Goal: Task Accomplishment & Management: Manage account settings

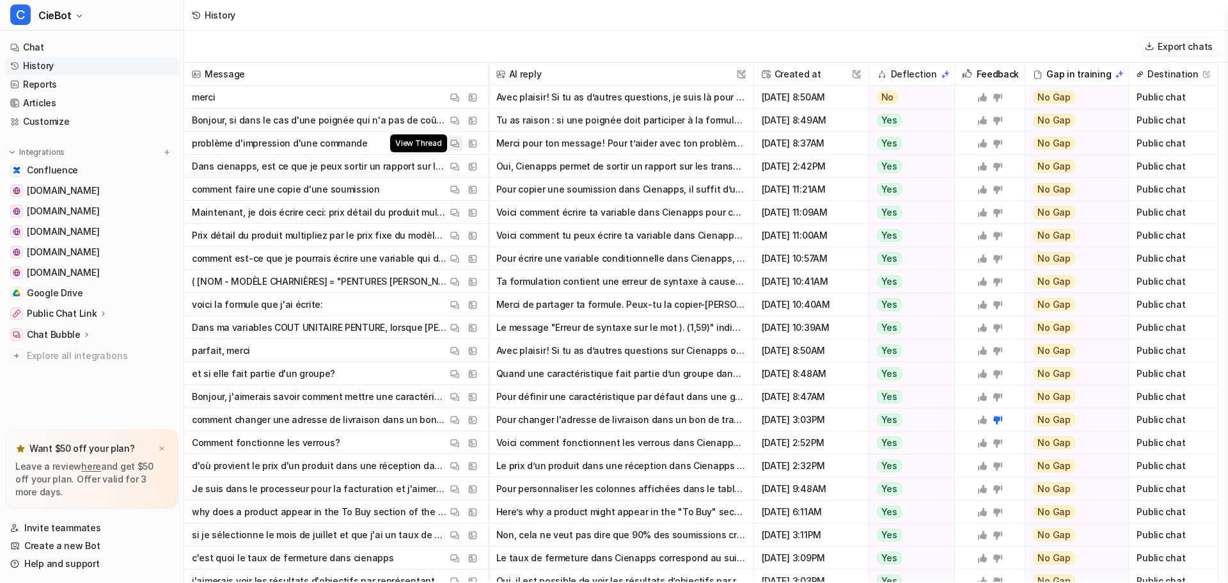
click at [452, 143] on img at bounding box center [454, 144] width 9 height 10
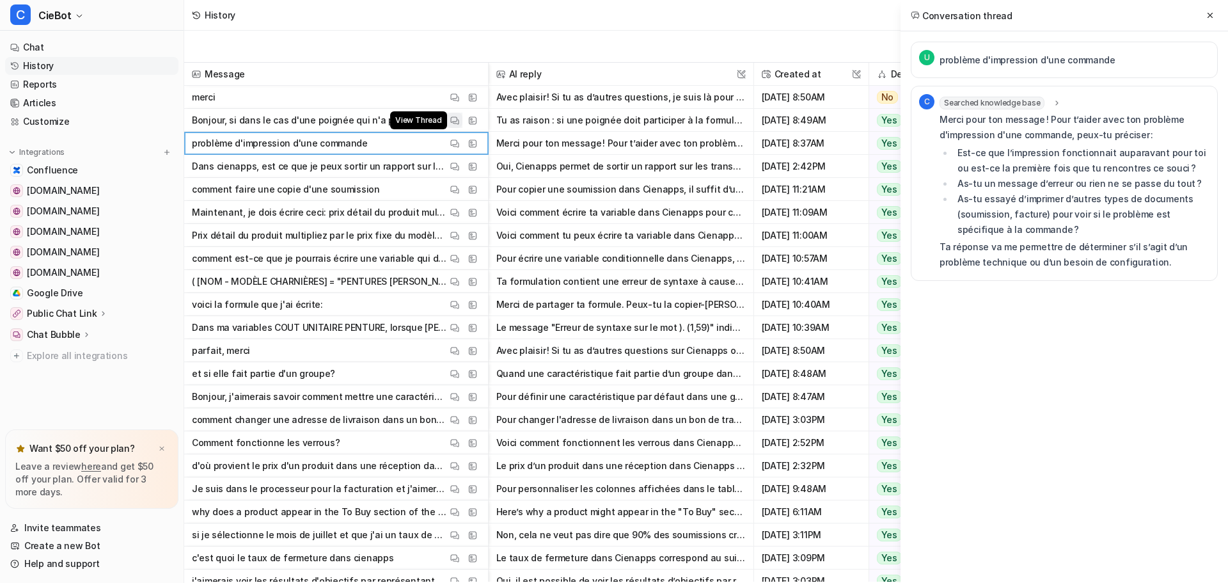
click at [451, 121] on img at bounding box center [454, 121] width 9 height 10
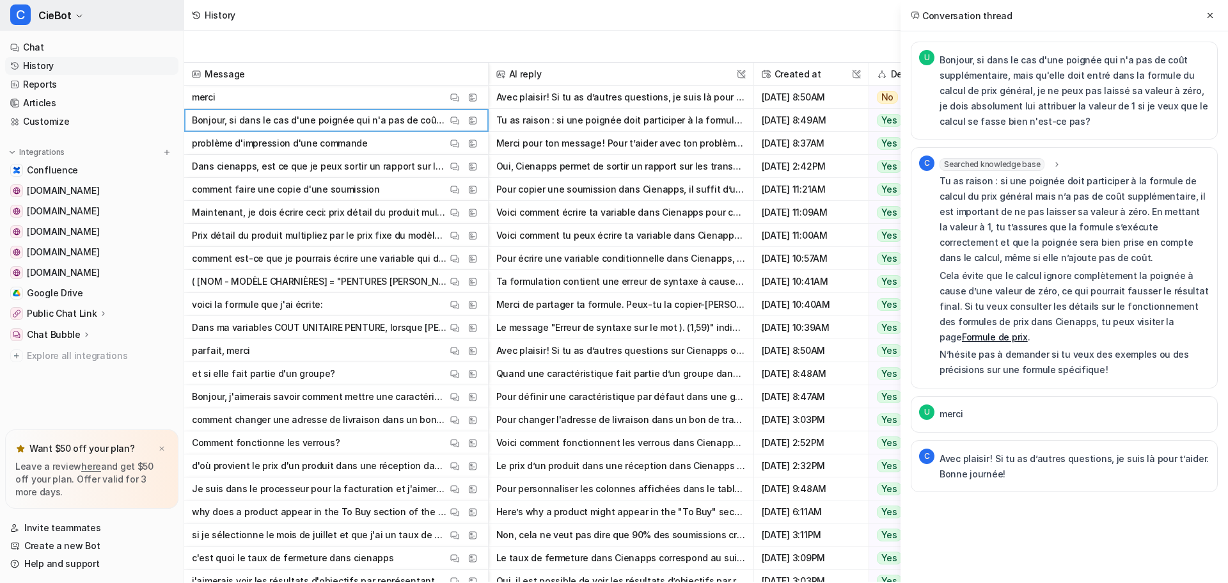
click at [51, 24] on button "C CieBot" at bounding box center [92, 15] width 184 height 31
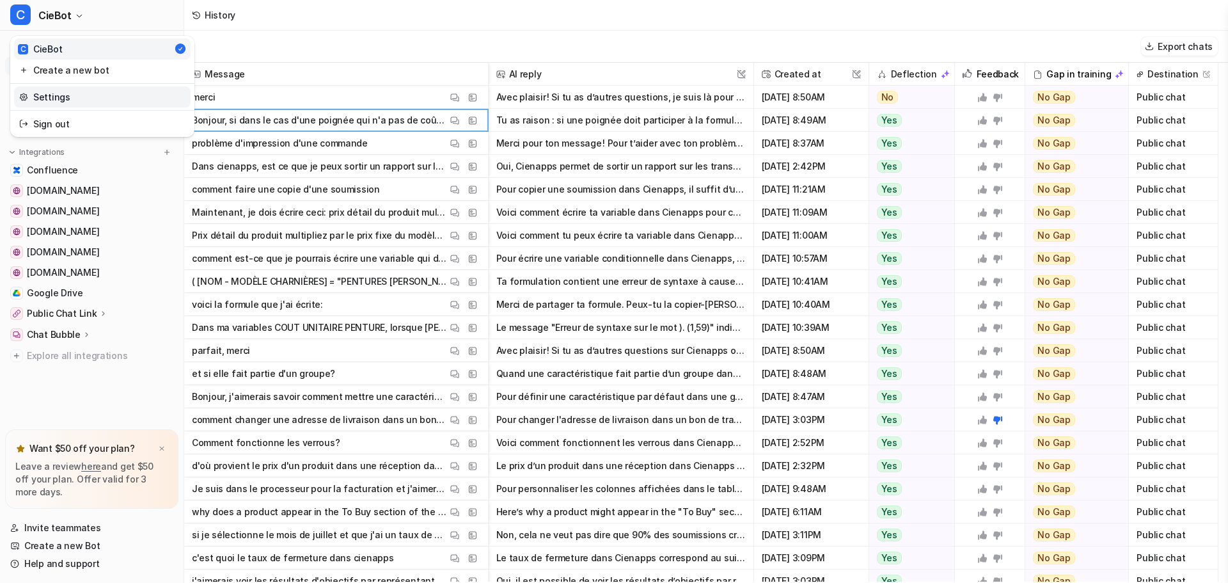
click at [88, 104] on link "Settings" at bounding box center [102, 96] width 176 height 21
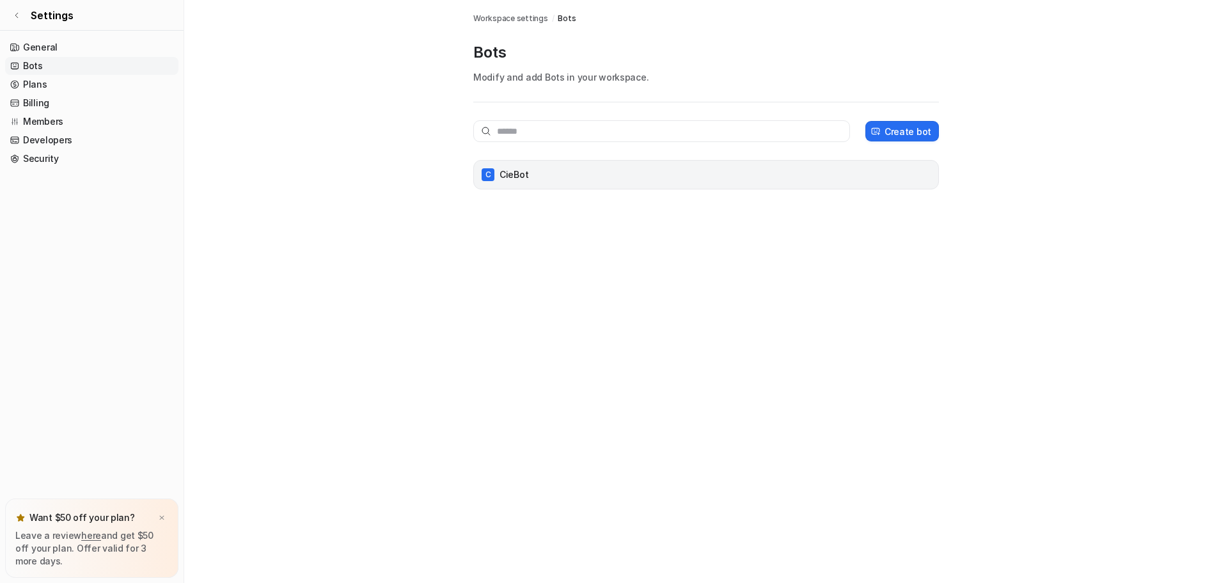
click at [558, 180] on div "C CieBot" at bounding box center [706, 175] width 454 height 18
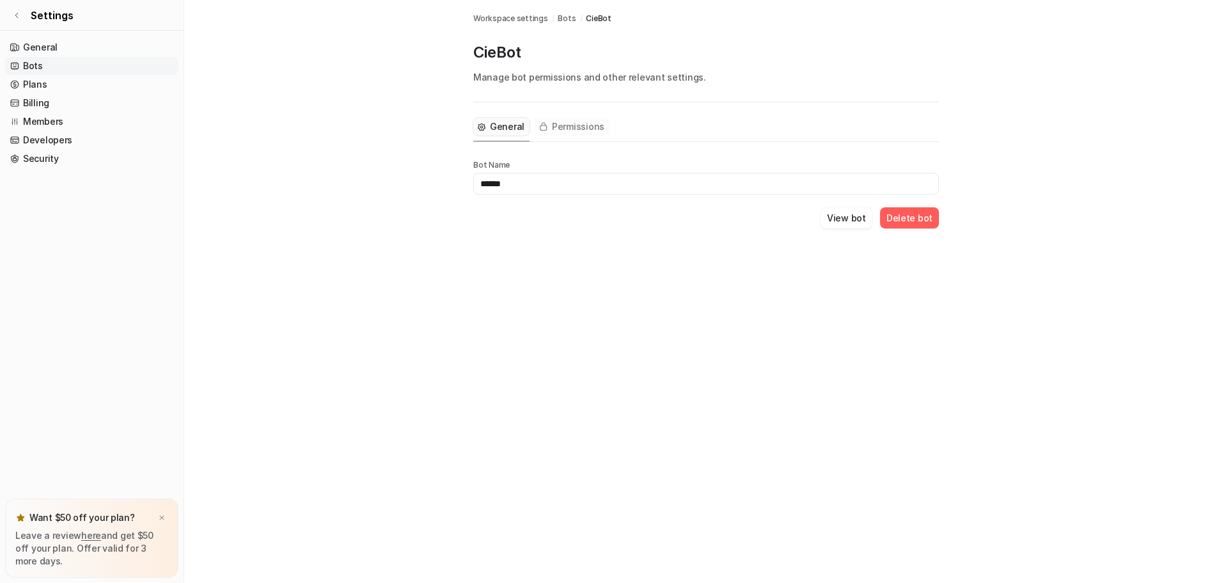
click at [584, 125] on span "Permissions" at bounding box center [578, 126] width 52 height 13
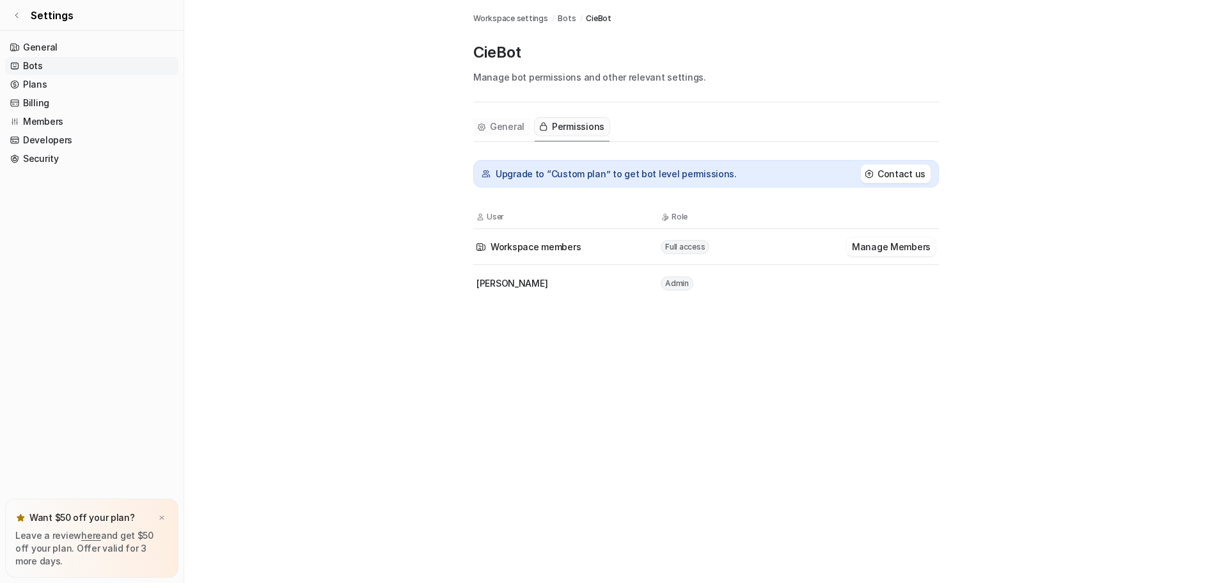
click at [487, 128] on button "General" at bounding box center [501, 127] width 56 height 18
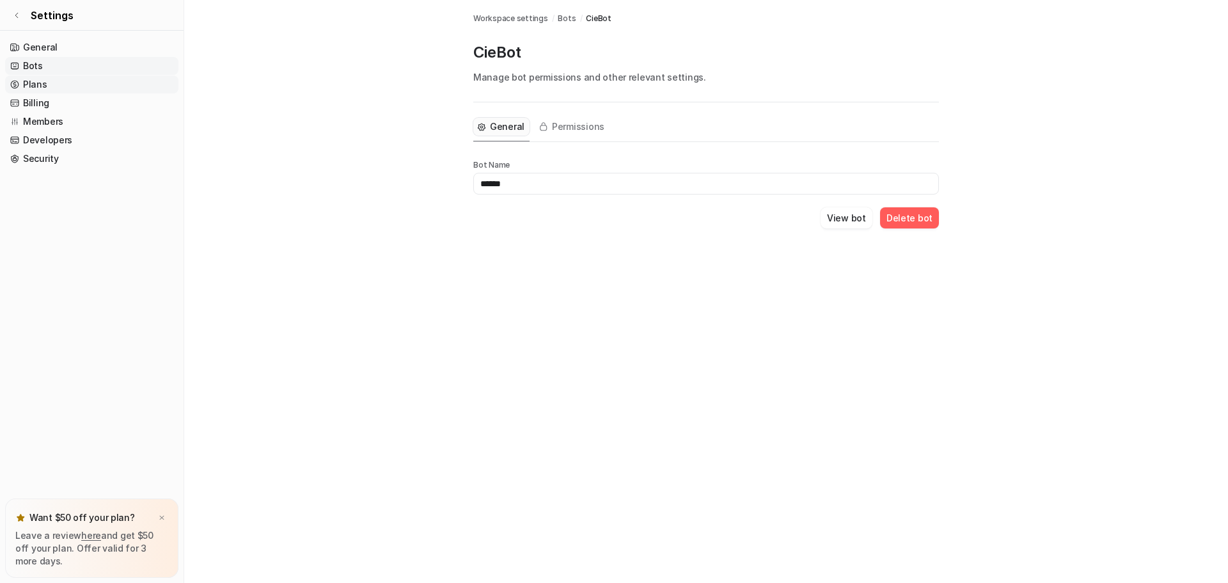
click at [40, 88] on link "Plans" at bounding box center [91, 84] width 173 height 18
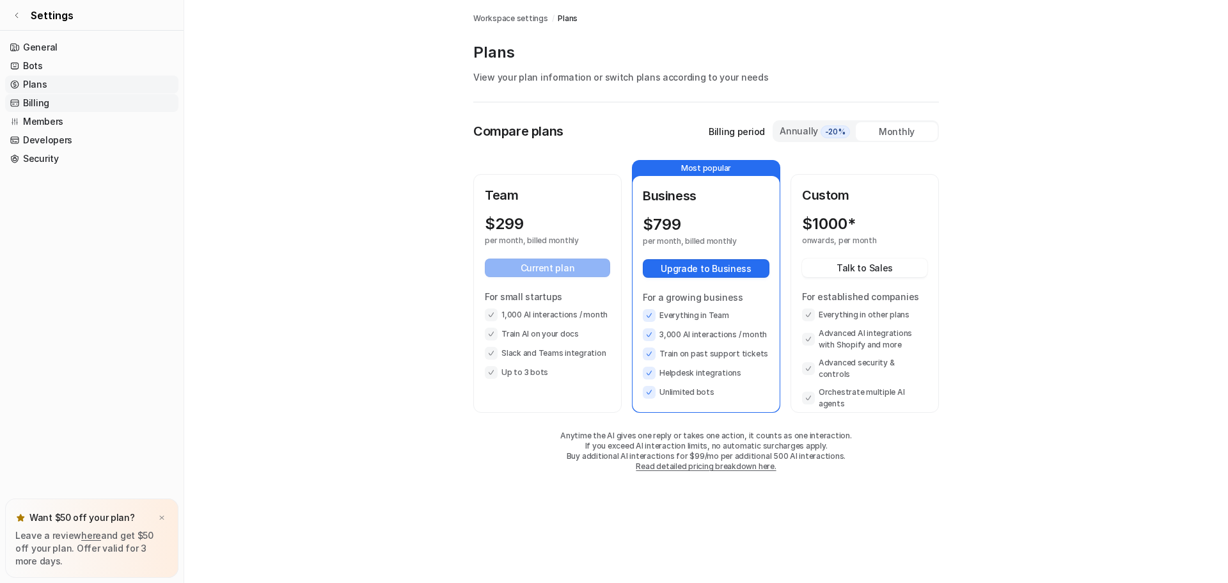
click at [89, 105] on link "Billing" at bounding box center [91, 103] width 173 height 18
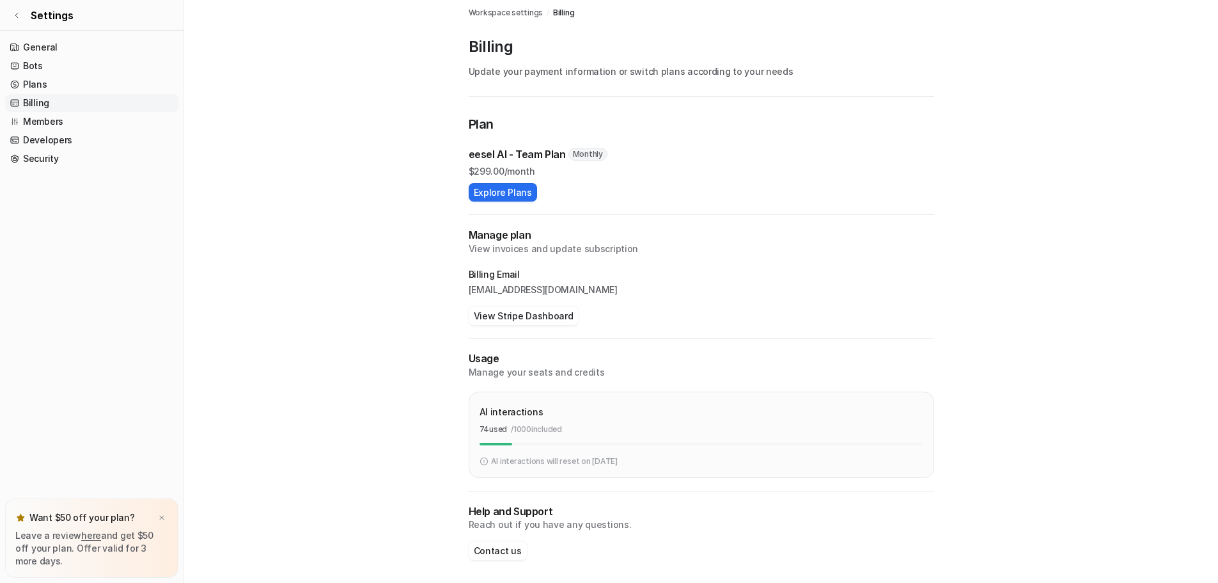
scroll to position [8, 0]
click at [74, 119] on link "Members" at bounding box center [91, 122] width 173 height 18
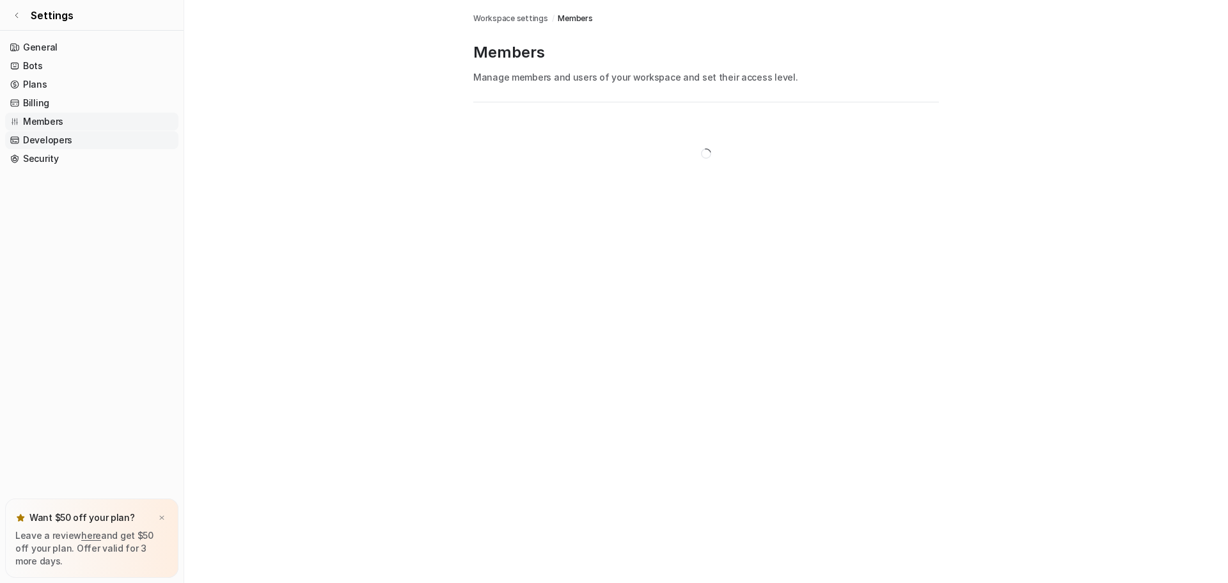
click at [79, 137] on link "Developers" at bounding box center [91, 140] width 173 height 18
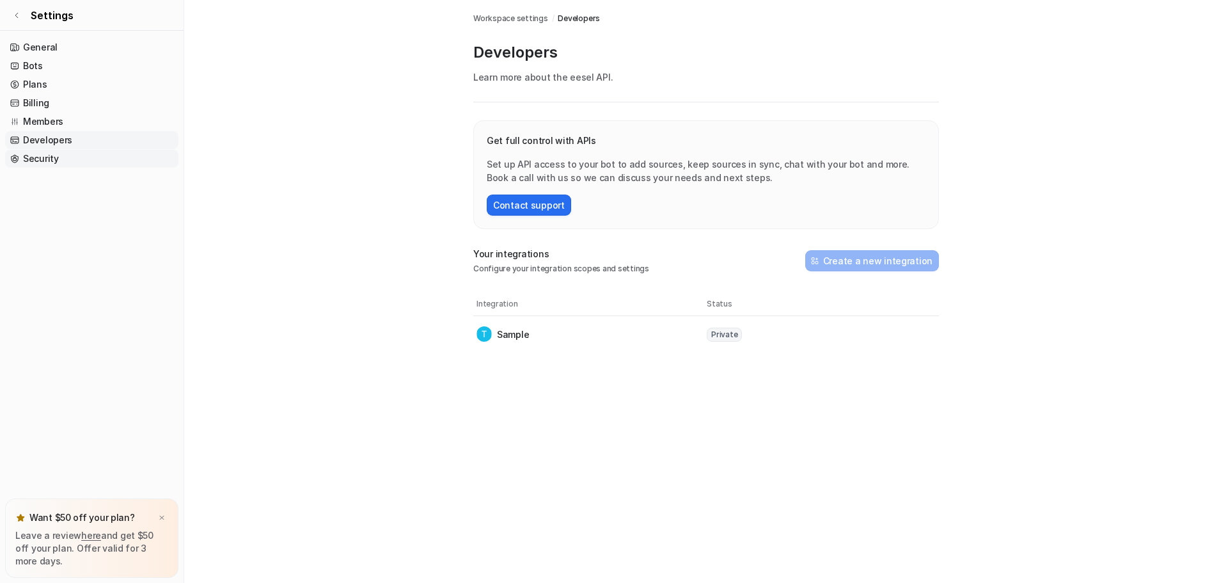
click at [62, 161] on link "Security" at bounding box center [91, 159] width 173 height 18
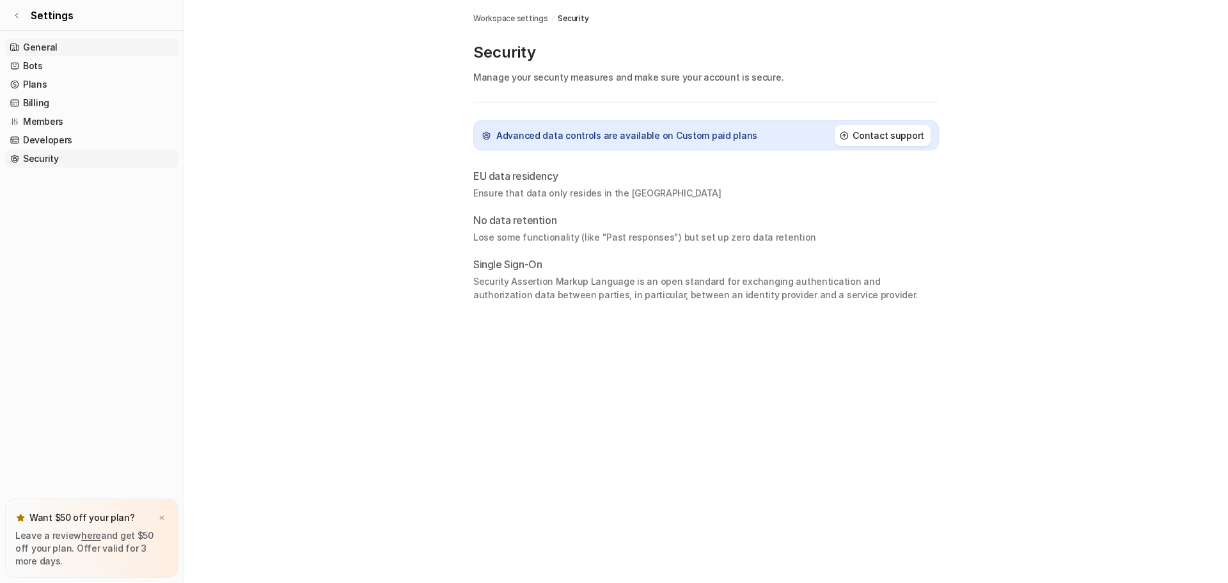
click at [51, 53] on link "General" at bounding box center [91, 47] width 173 height 18
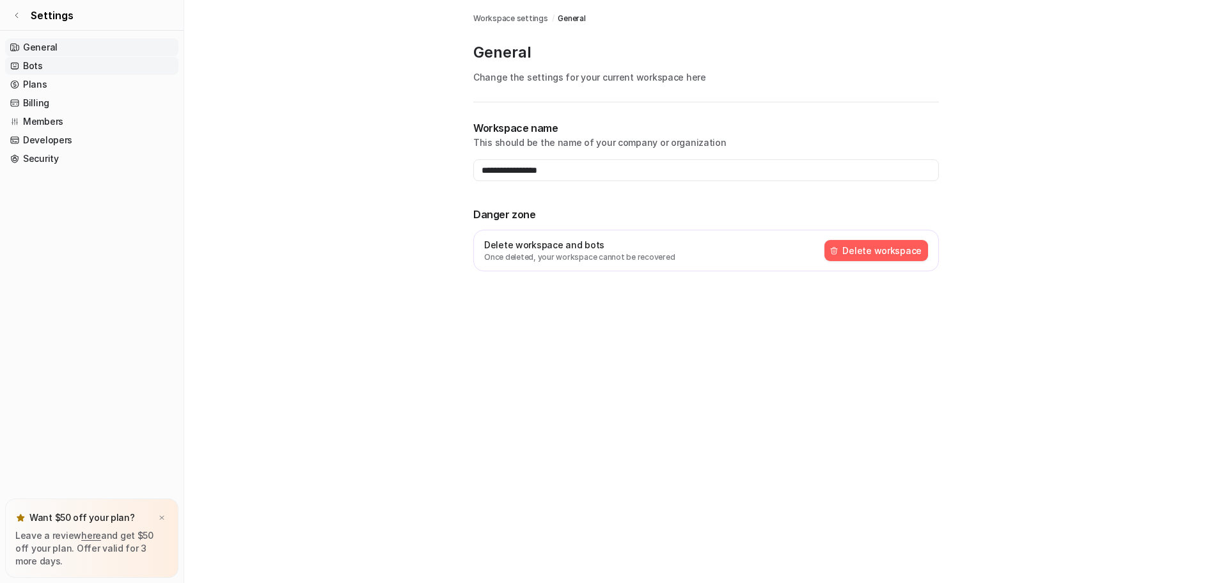
click at [47, 59] on link "Bots" at bounding box center [91, 66] width 173 height 18
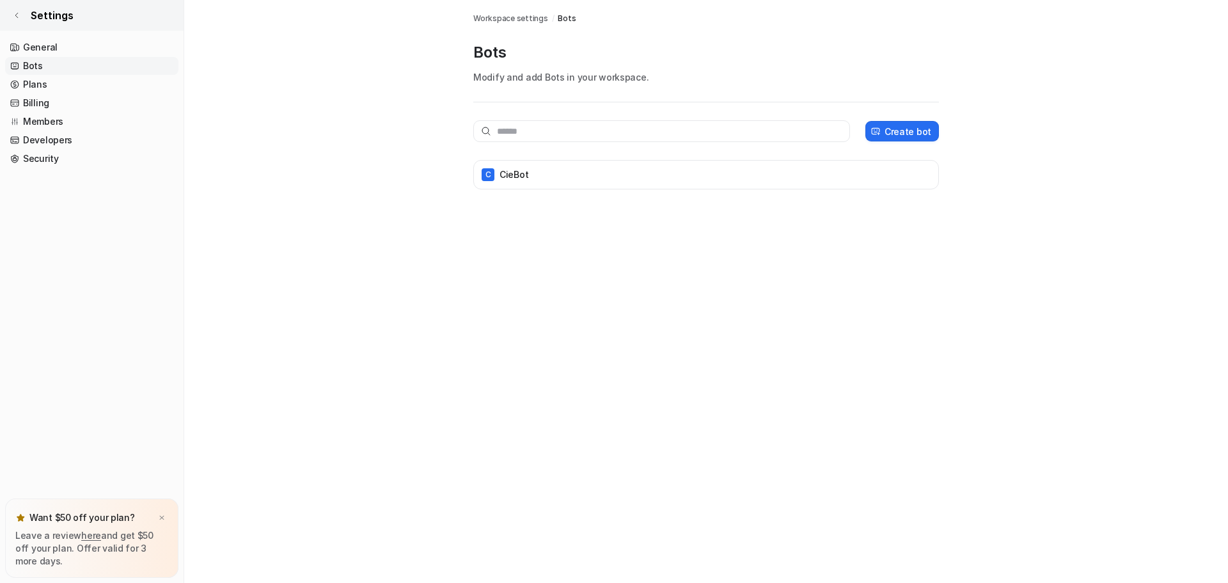
click at [11, 17] on link "Settings" at bounding box center [92, 15] width 184 height 31
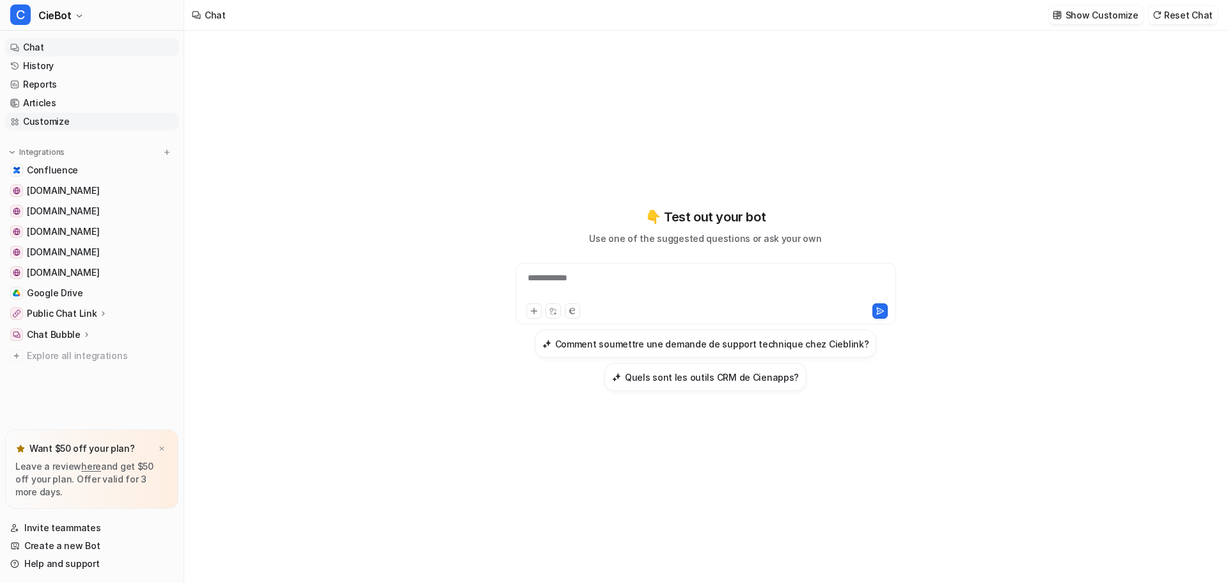
click at [53, 121] on link "Customize" at bounding box center [91, 122] width 173 height 18
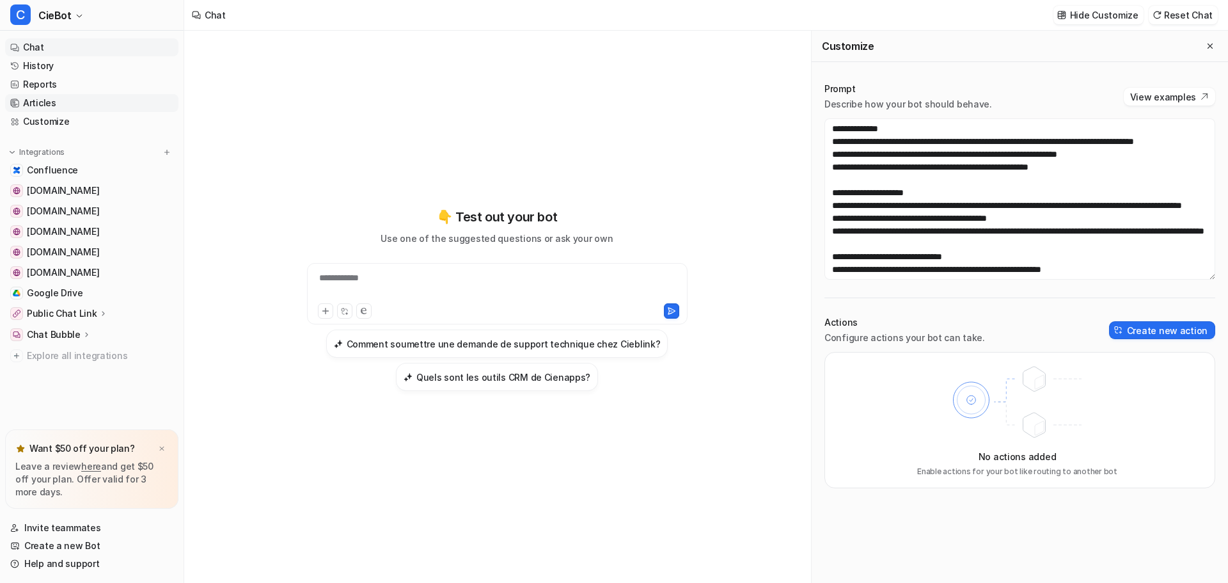
click at [61, 104] on link "Articles" at bounding box center [91, 103] width 173 height 18
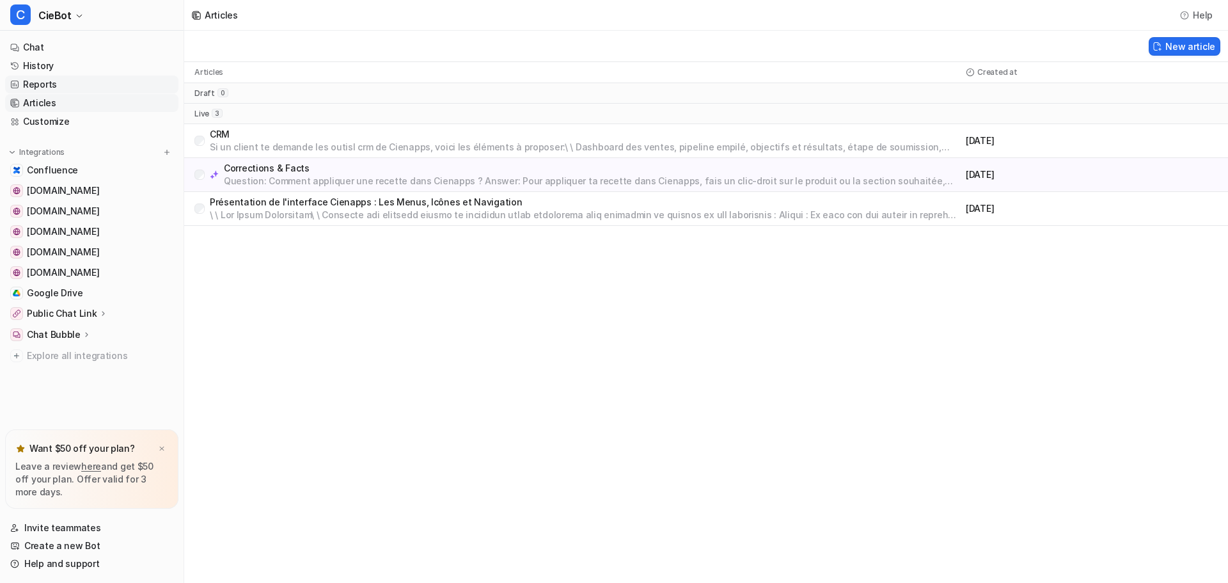
click at [60, 82] on link "Reports" at bounding box center [91, 84] width 173 height 18
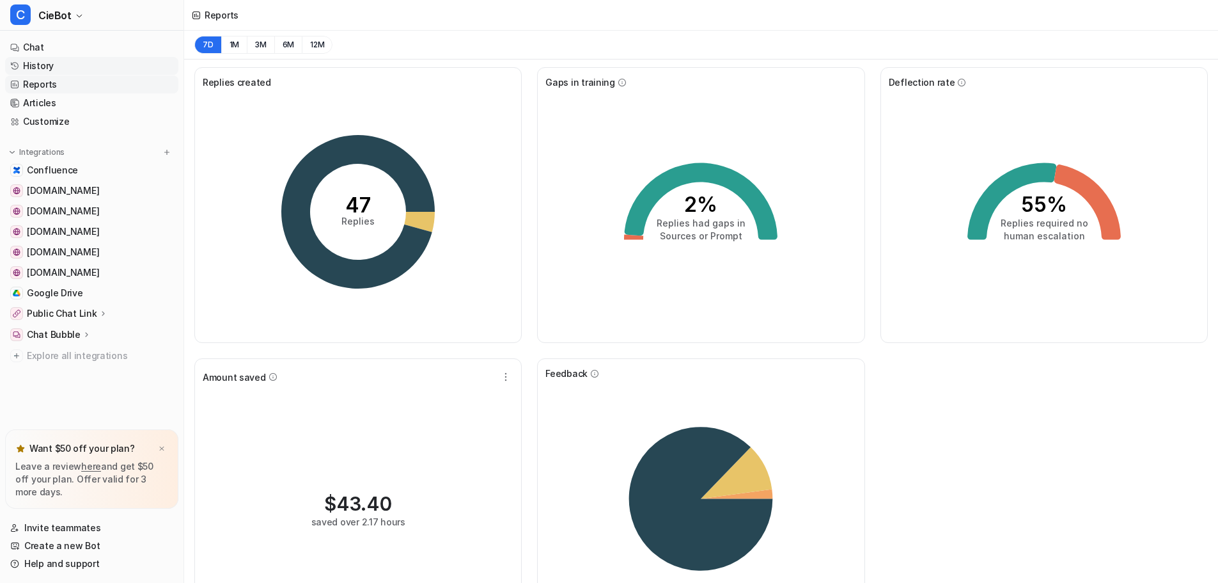
click at [65, 68] on link "History" at bounding box center [91, 66] width 173 height 18
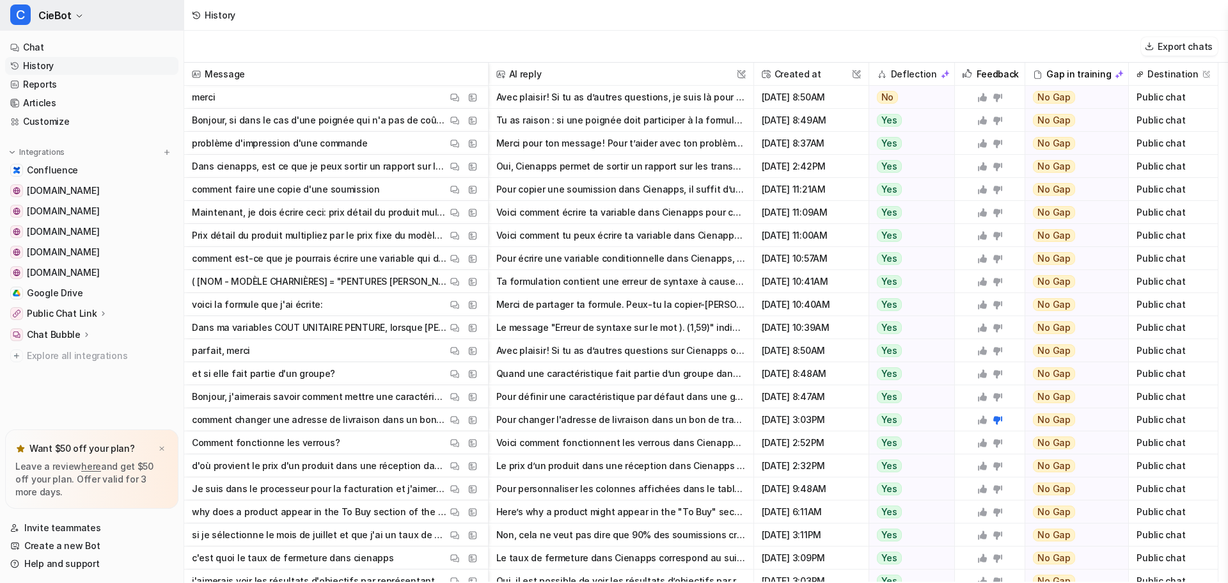
click at [77, 15] on icon "button" at bounding box center [79, 16] width 8 height 8
click at [59, 96] on link "Settings" at bounding box center [102, 96] width 176 height 21
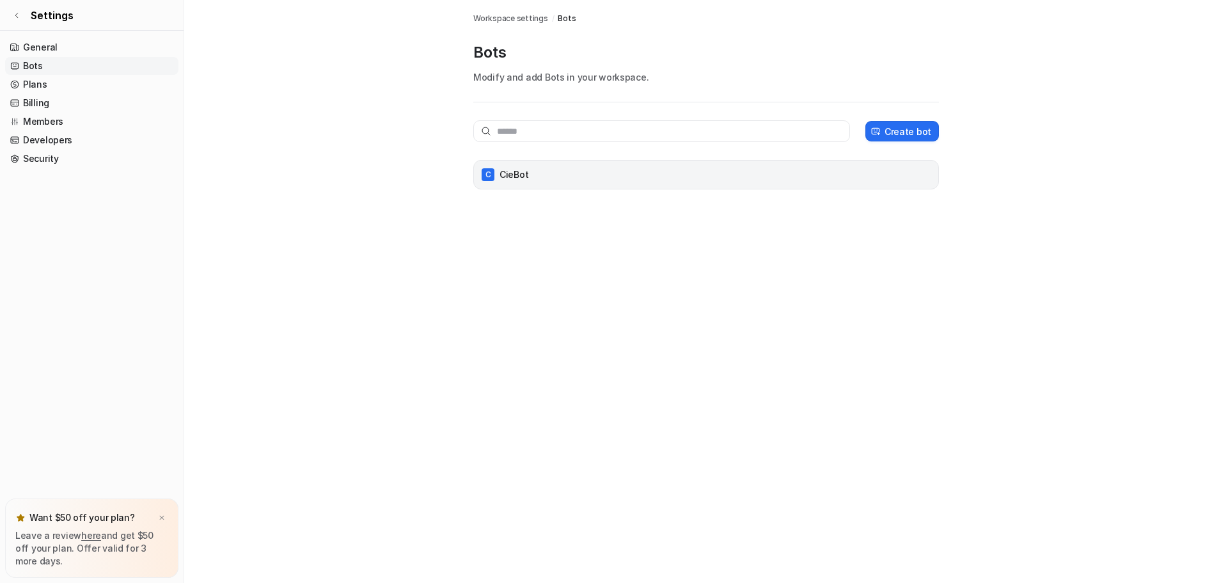
click at [618, 174] on div "C CieBot" at bounding box center [706, 175] width 454 height 18
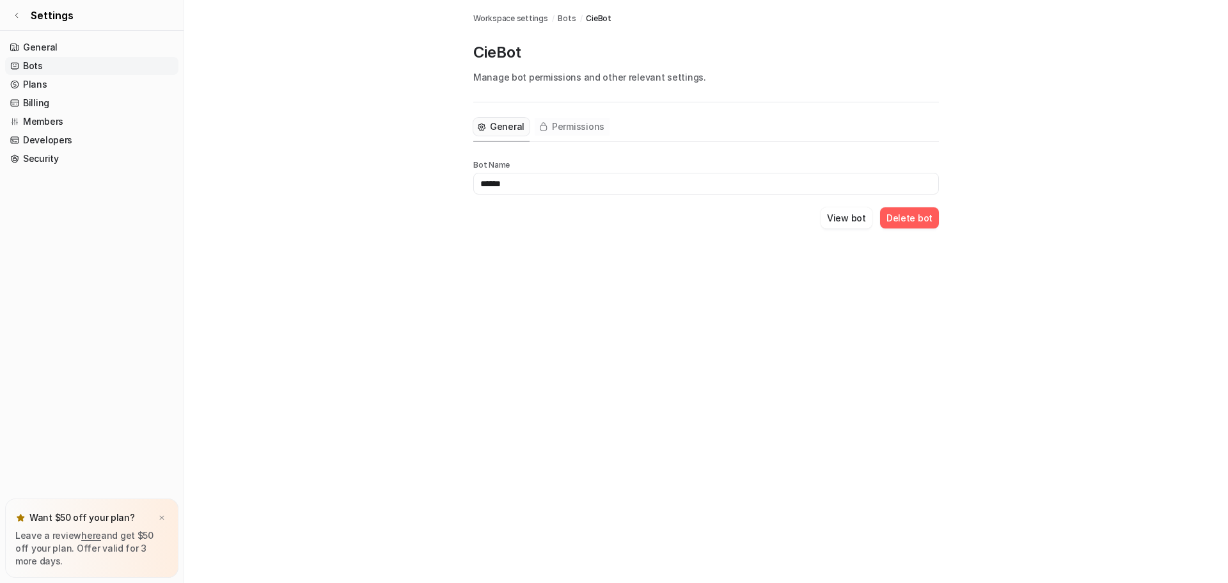
click at [585, 120] on span "Permissions" at bounding box center [578, 126] width 52 height 13
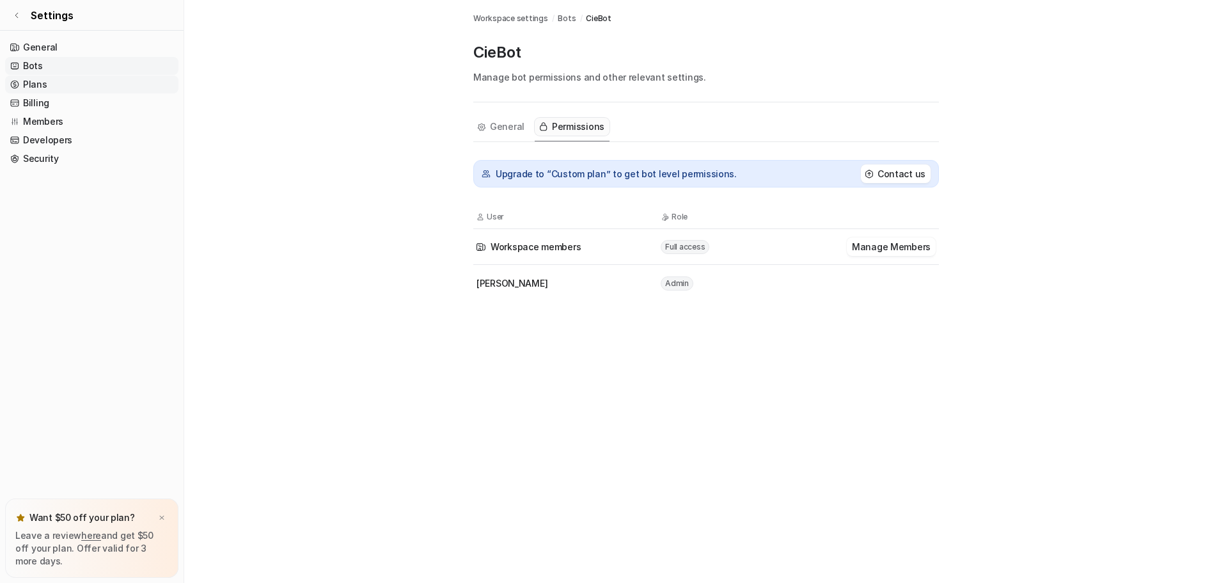
click at [72, 84] on link "Plans" at bounding box center [91, 84] width 173 height 18
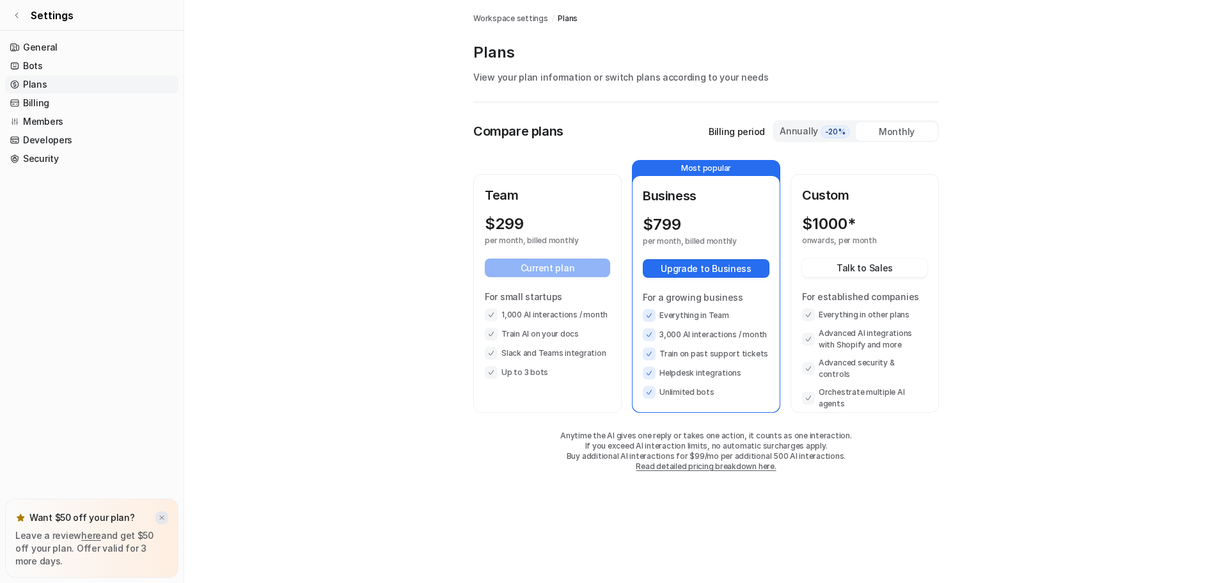
click at [158, 519] on img at bounding box center [162, 517] width 8 height 8
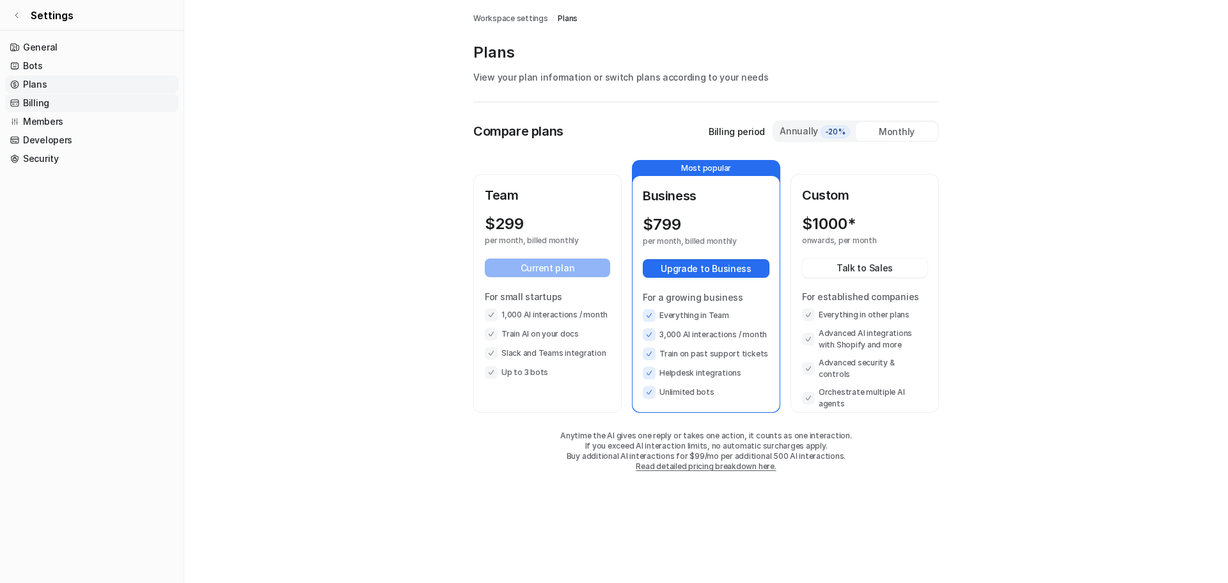
click at [121, 106] on link "Billing" at bounding box center [91, 103] width 173 height 18
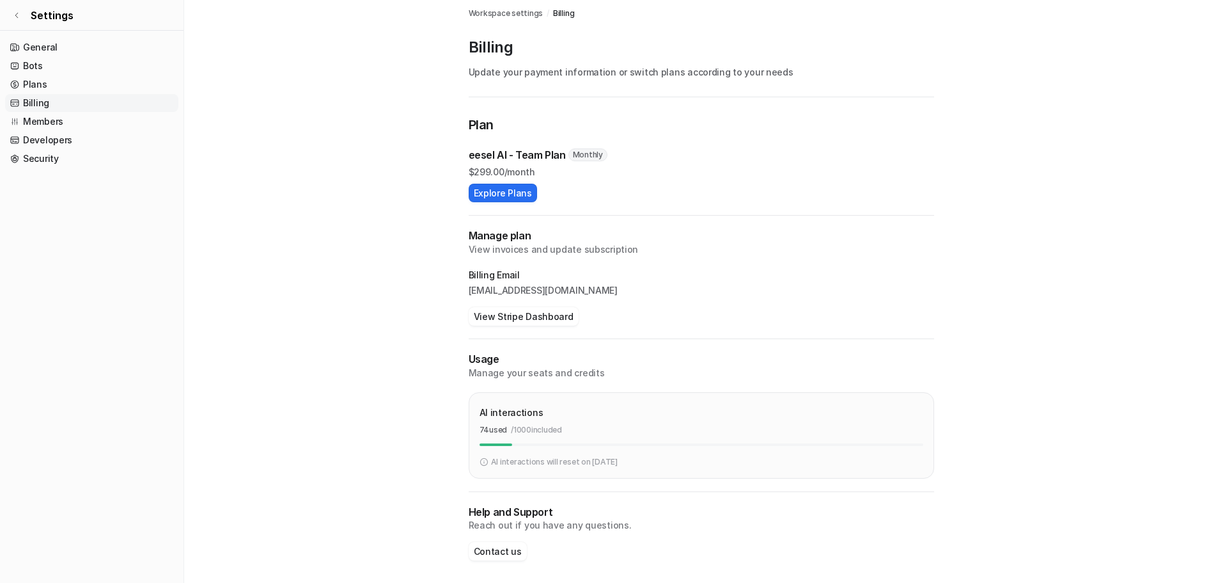
scroll to position [8, 0]
